Goal: Share content: Share content

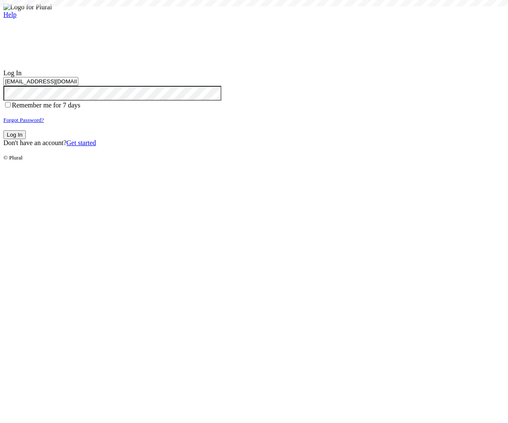
type input "test-1756997530-3@civiceagle.com"
click at [26, 139] on button "Log In" at bounding box center [14, 134] width 22 height 9
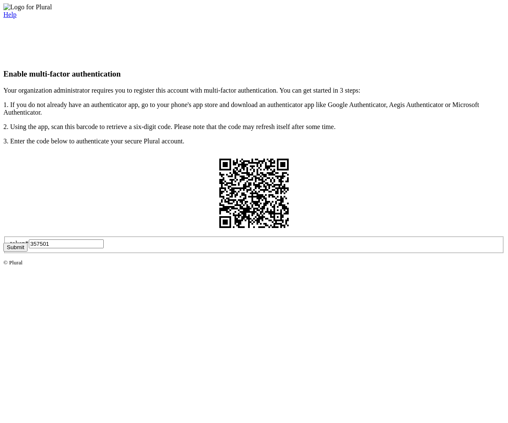
type input "357501"
click at [28, 252] on button "Submit" at bounding box center [15, 247] width 24 height 9
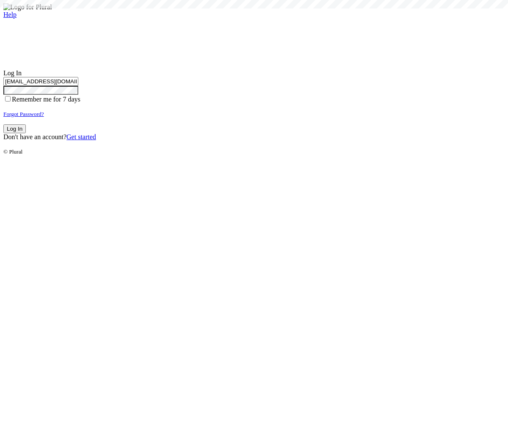
type input "test-1756997530-3@civiceagle.com"
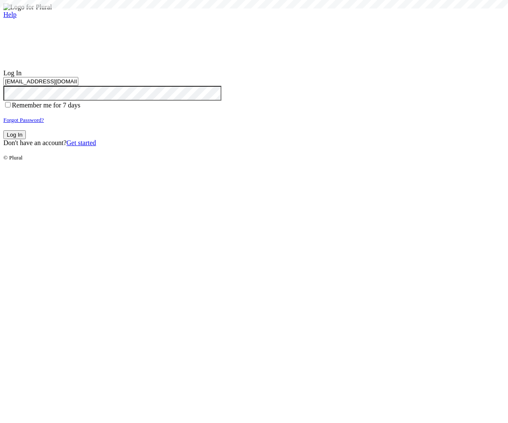
click at [26, 139] on button "Log In" at bounding box center [14, 134] width 22 height 9
click at [44, 123] on small "Forgot Password?" at bounding box center [23, 120] width 41 height 6
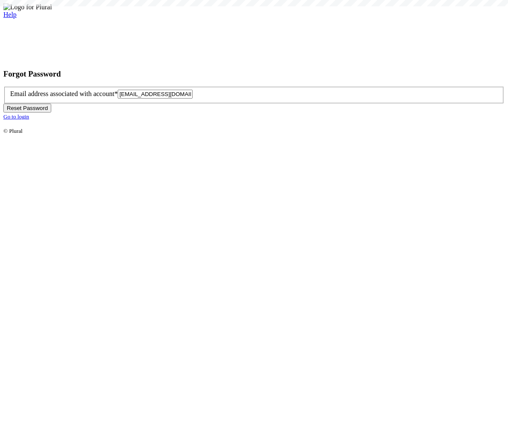
type input "test-1756997535-6@civiceagle.com"
click at [51, 113] on button "Reset Password" at bounding box center [27, 108] width 48 height 9
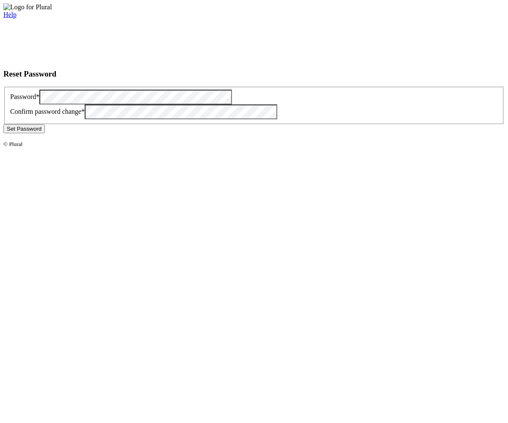
click at [45, 133] on button "Set Password" at bounding box center [23, 128] width 41 height 9
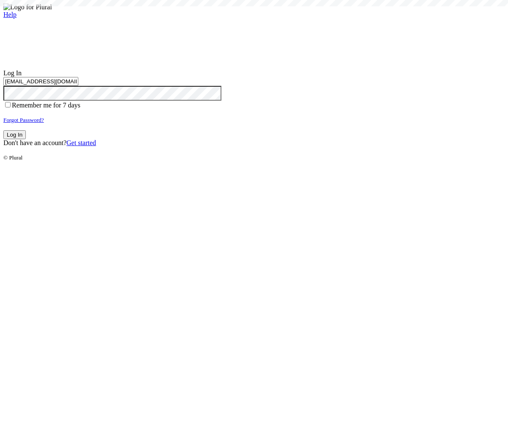
type input "[EMAIL_ADDRESS][DOMAIN_NAME]"
click at [26, 139] on button "Log In" at bounding box center [14, 134] width 22 height 9
type input "[EMAIL_ADDRESS][DOMAIN_NAME]"
click at [26, 139] on button "Log In" at bounding box center [14, 134] width 22 height 9
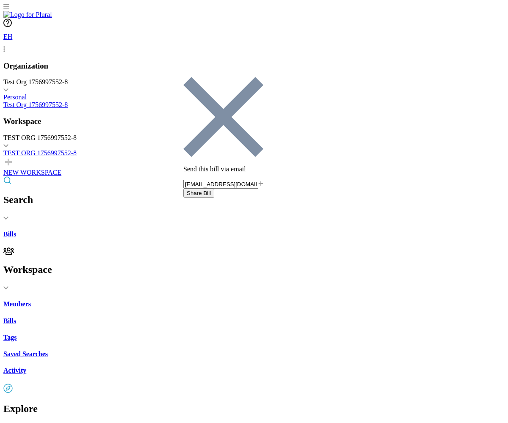
type input "[EMAIL_ADDRESS][DOMAIN_NAME]"
click at [214, 189] on button "Share Bill" at bounding box center [198, 193] width 31 height 9
